Goal: Transaction & Acquisition: Purchase product/service

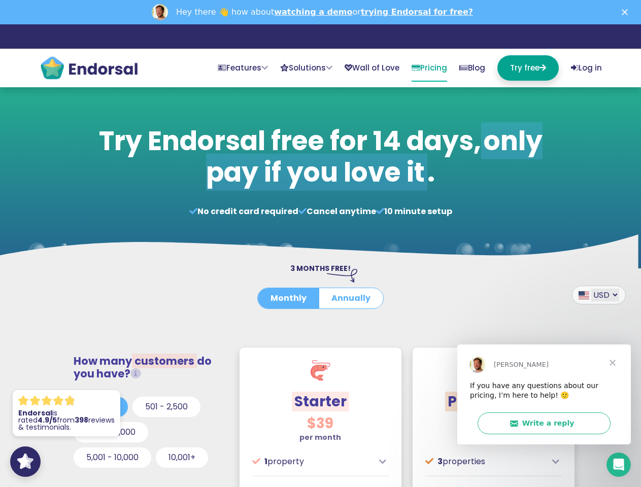
click at [287, 68] on link "Solutions" at bounding box center [306, 67] width 52 height 25
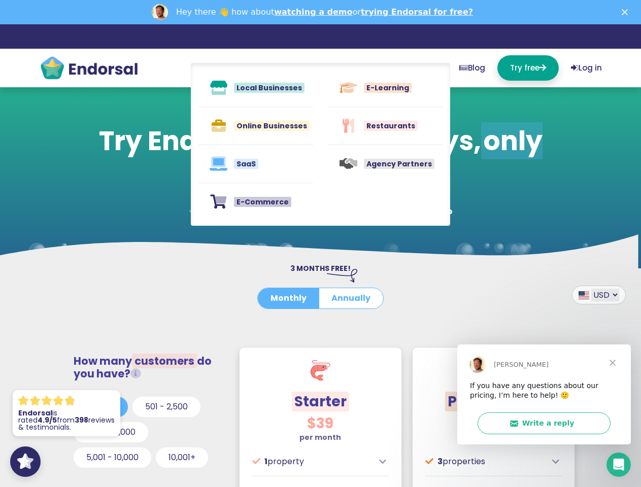
click at [289, 299] on button "Monthly" at bounding box center [288, 298] width 61 height 20
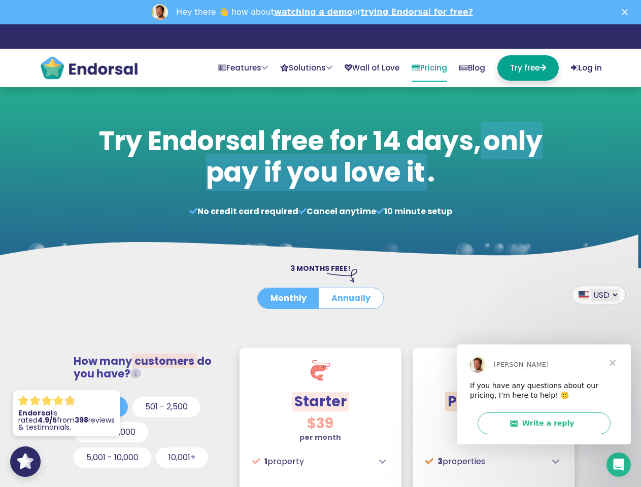
click at [350, 299] on button "Annually" at bounding box center [351, 298] width 64 height 20
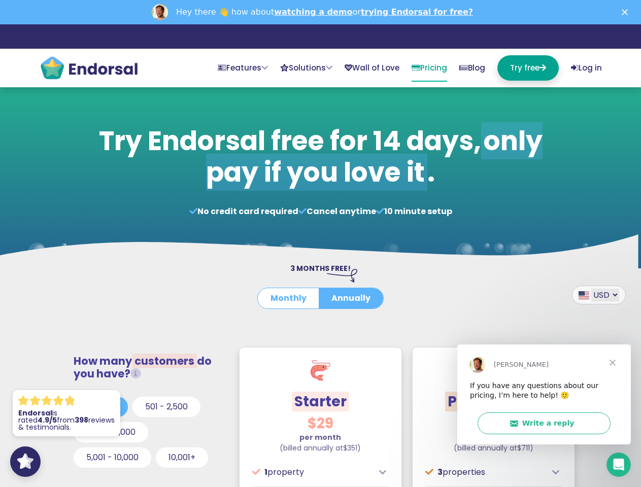
click at [140, 374] on icon at bounding box center [136, 374] width 11 height 11
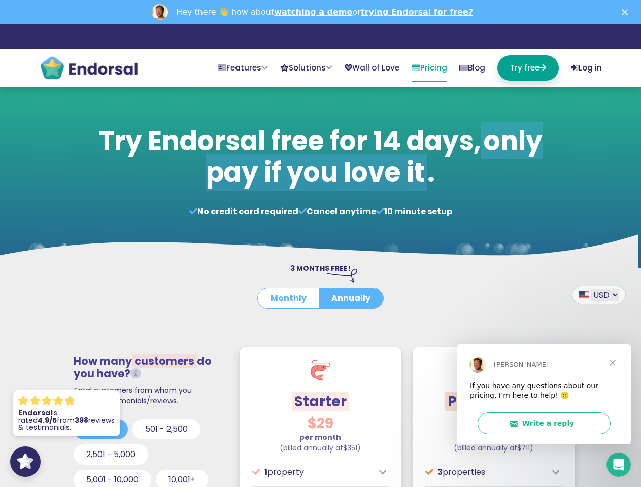
click at [101, 407] on div at bounding box center [148, 413] width 148 height 13
click at [167, 407] on div at bounding box center [148, 413] width 148 height 13
click at [111, 433] on button "0 - 500" at bounding box center [101, 429] width 54 height 20
click at [113, 458] on button "2,501 - 5,000" at bounding box center [111, 455] width 75 height 20
click at [183, 458] on div "0 - 500 501 - 2,500 2,501 - 5,000 5,001 - 10,000 10,001+" at bounding box center [148, 457] width 148 height 76
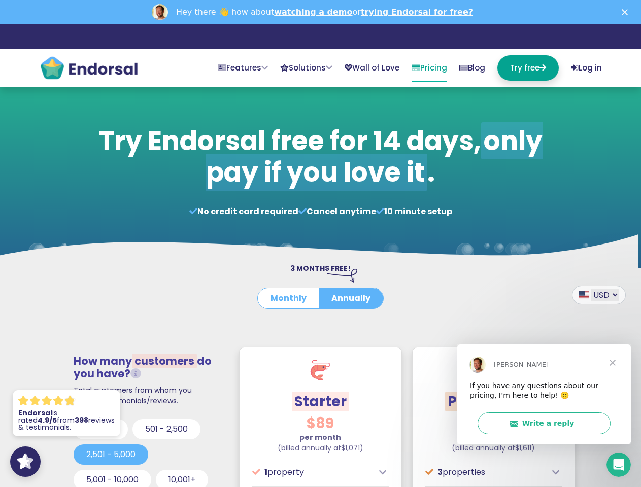
click at [383, 462] on div at bounding box center [320, 460] width 137 height 13
